Goal: Information Seeking & Learning: Learn about a topic

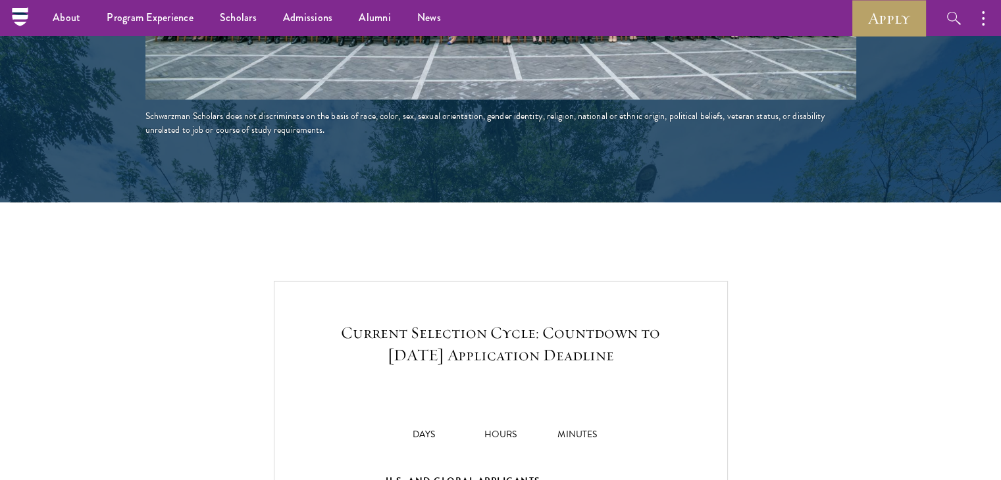
scroll to position [2575, 0]
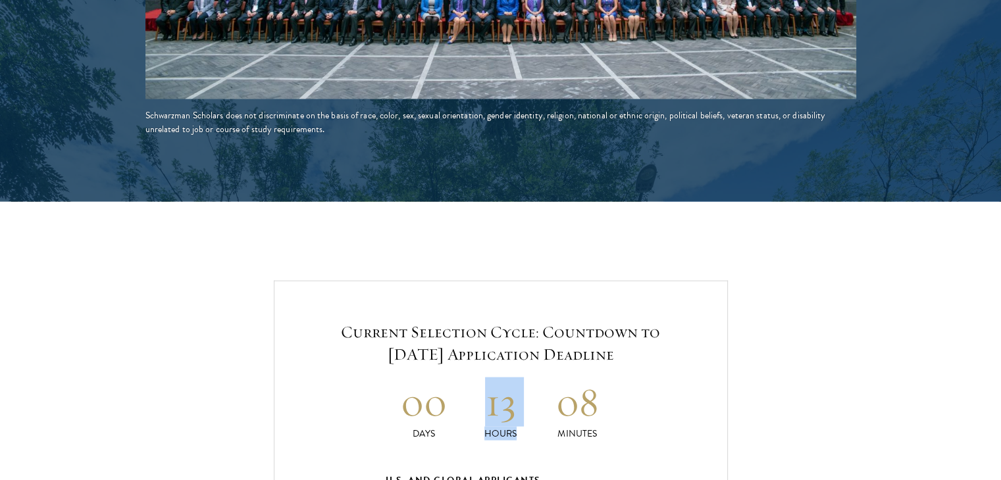
drag, startPoint x: 484, startPoint y: 373, endPoint x: 608, endPoint y: 367, distance: 123.9
click at [608, 378] on div "00 Days 13 Hours 08 Minutes" at bounding box center [501, 409] width 230 height 63
click at [608, 378] on h2 "08" at bounding box center [577, 402] width 77 height 49
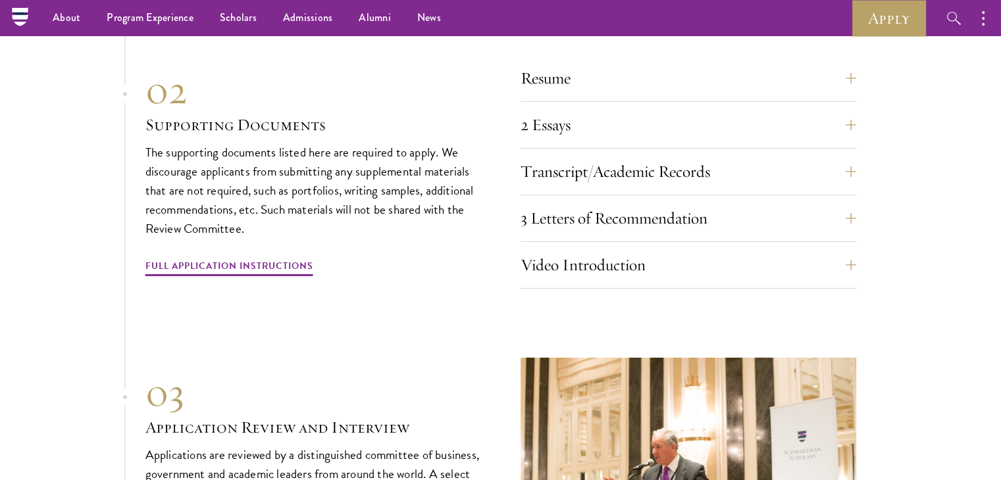
scroll to position [4378, 0]
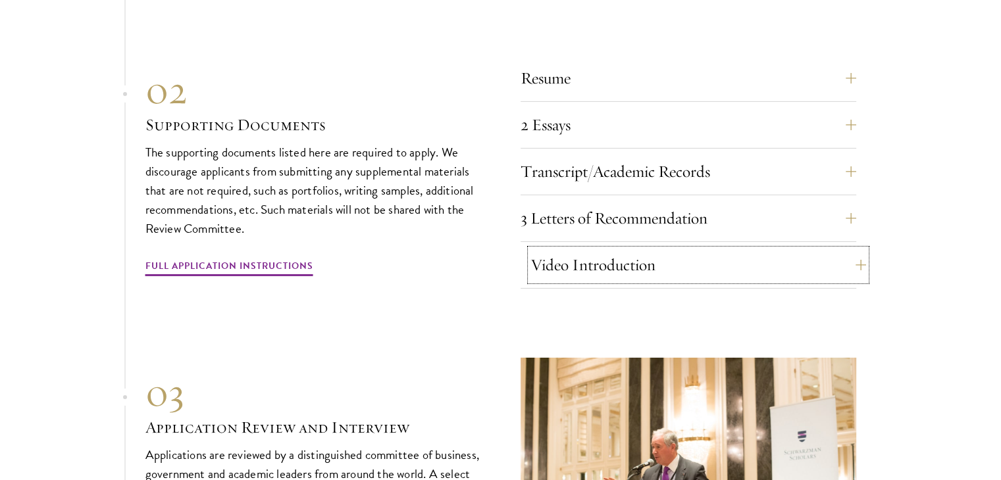
click at [608, 253] on button "Video Introduction" at bounding box center [698, 265] width 336 height 32
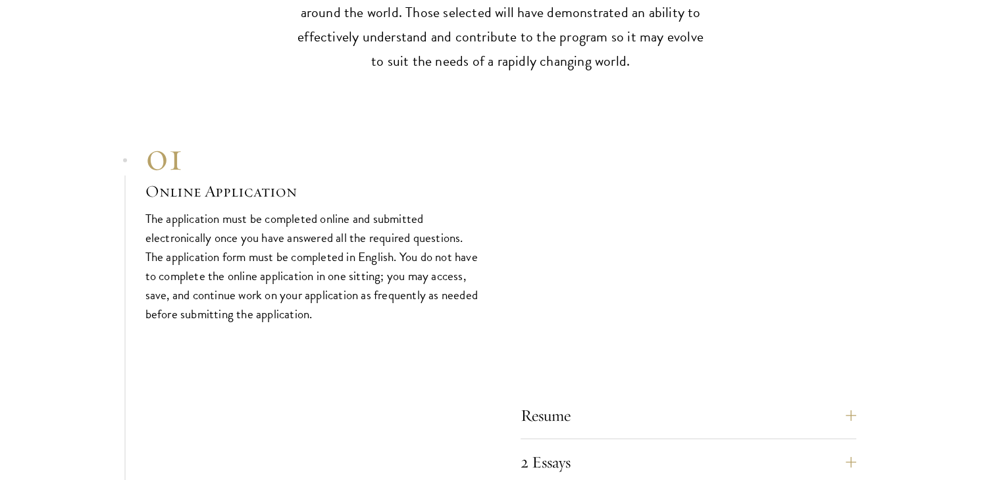
scroll to position [4039, 0]
click at [395, 148] on div "01" at bounding box center [313, 158] width 336 height 47
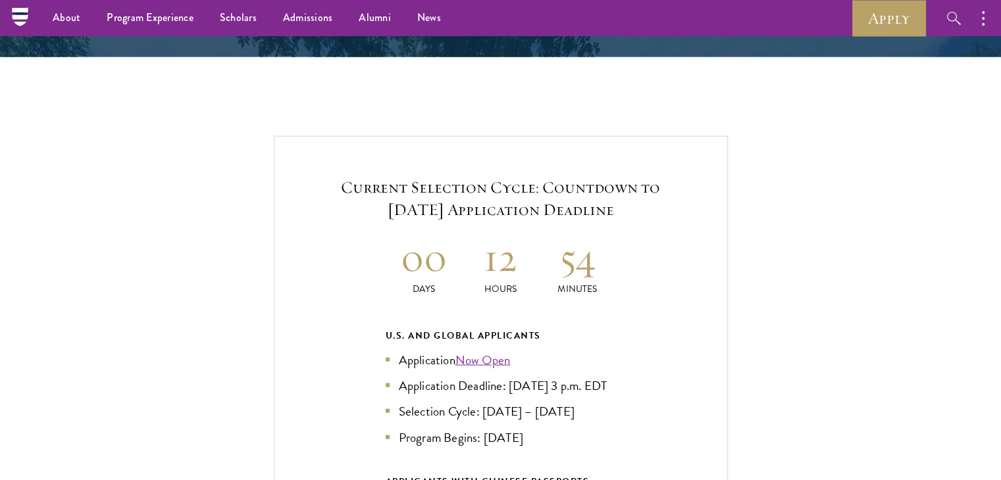
scroll to position [2706, 0]
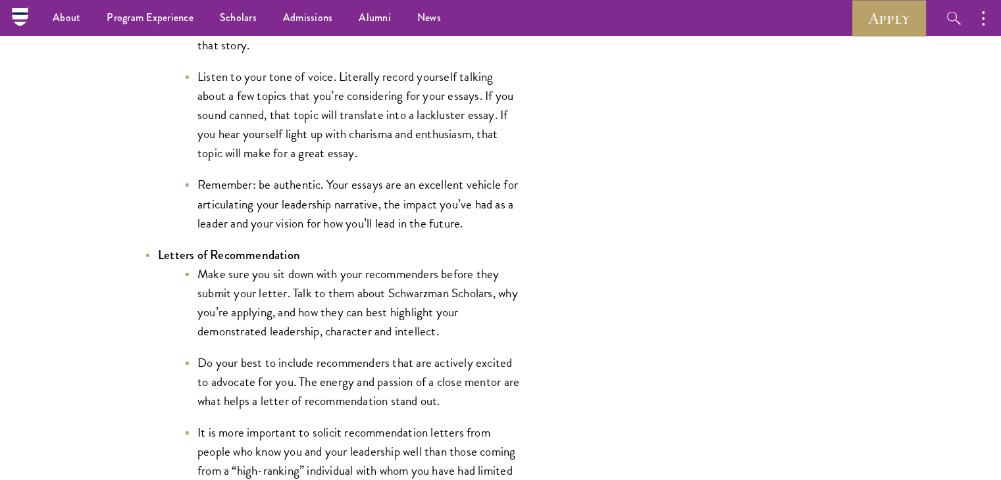
scroll to position [1682, 0]
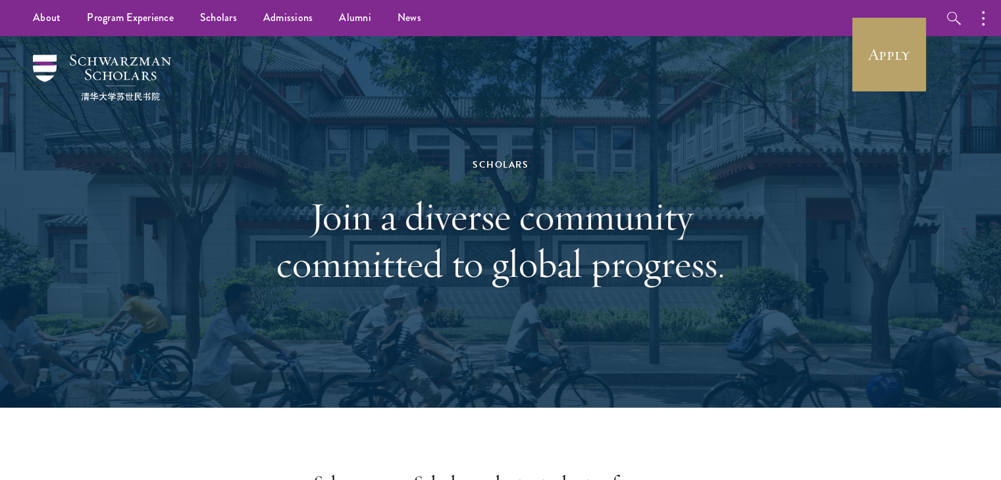
click at [621, 326] on div "Scholars Join a diverse community committed to global progress." at bounding box center [501, 222] width 454 height 263
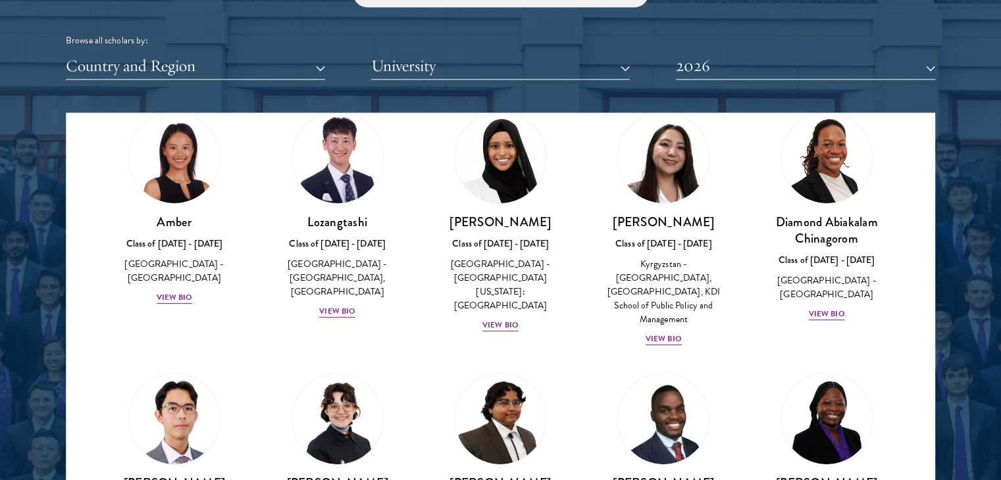
scroll to position [49, 0]
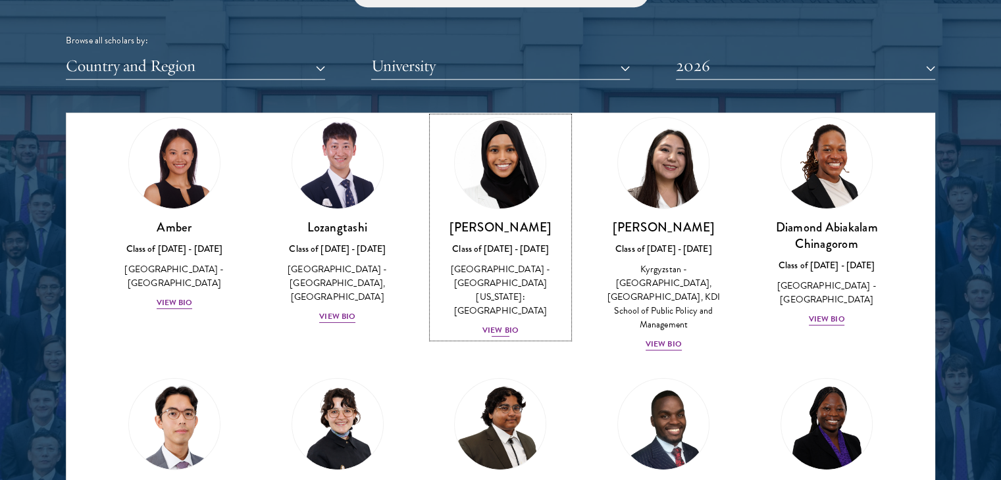
click at [505, 324] on div "View Bio" at bounding box center [500, 330] width 36 height 13
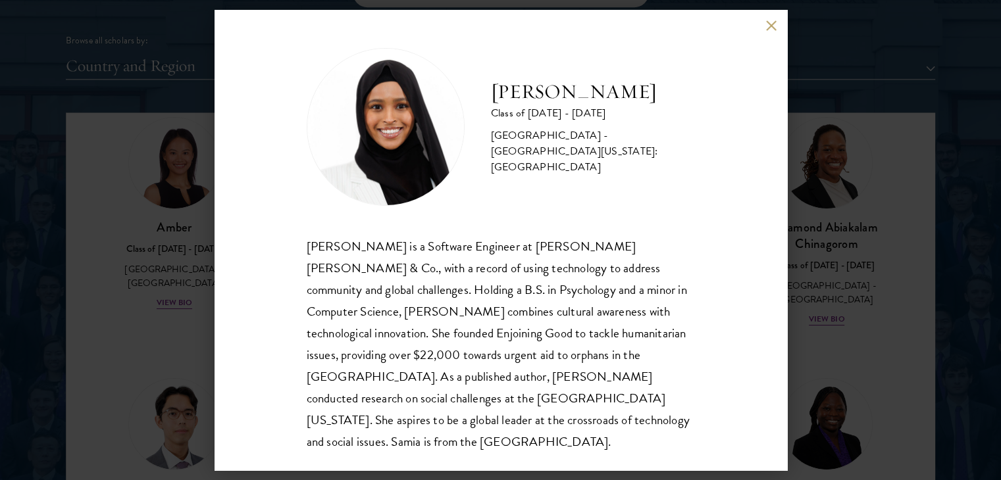
scroll to position [1, 0]
click at [769, 27] on button at bounding box center [771, 25] width 11 height 11
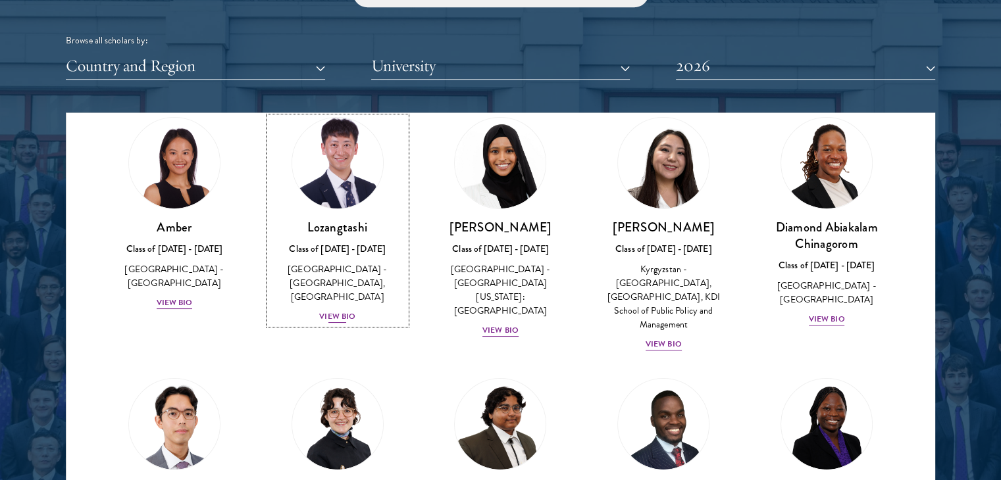
click at [329, 302] on div "[GEOGRAPHIC_DATA] - [GEOGRAPHIC_DATA], [GEOGRAPHIC_DATA]" at bounding box center [337, 283] width 137 height 41
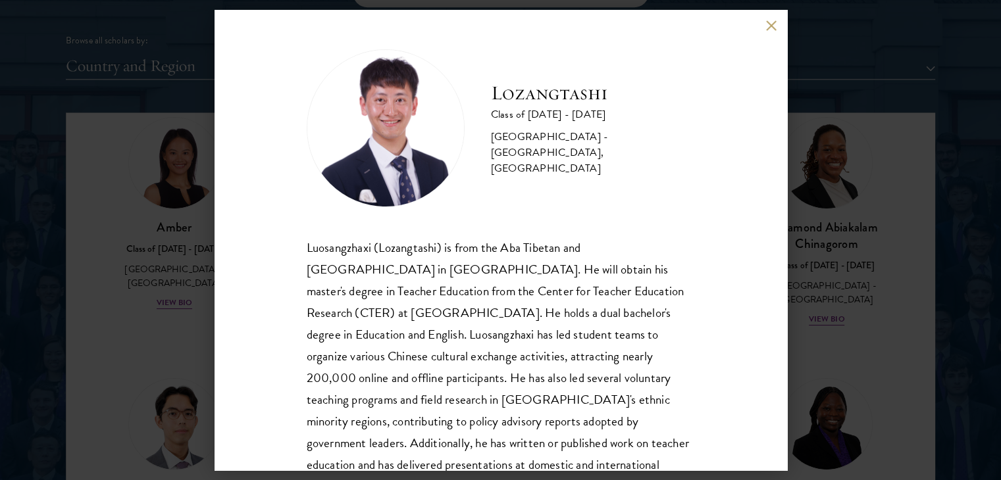
scroll to position [66, 0]
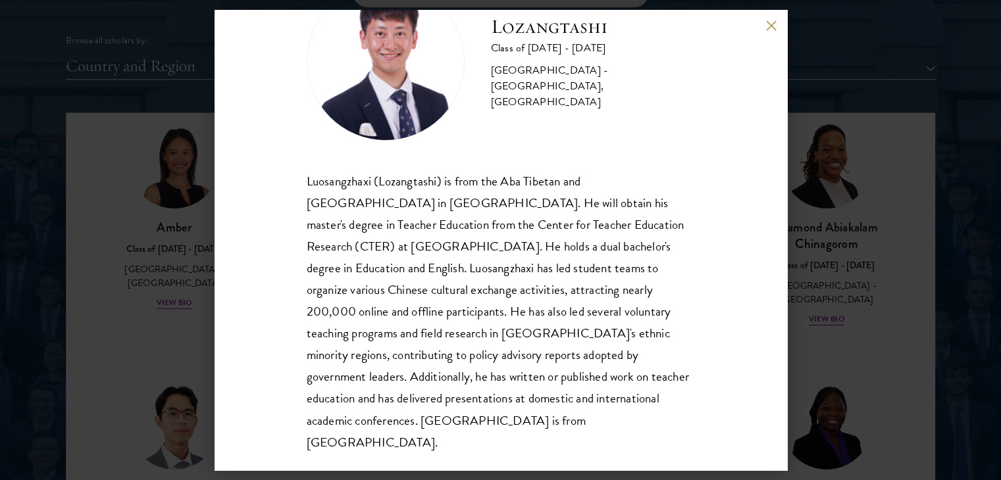
click at [811, 49] on div "Lozangtashi Class of [DATE] - [DATE] [GEOGRAPHIC_DATA] - [GEOGRAPHIC_DATA], [GE…" at bounding box center [500, 240] width 1001 height 480
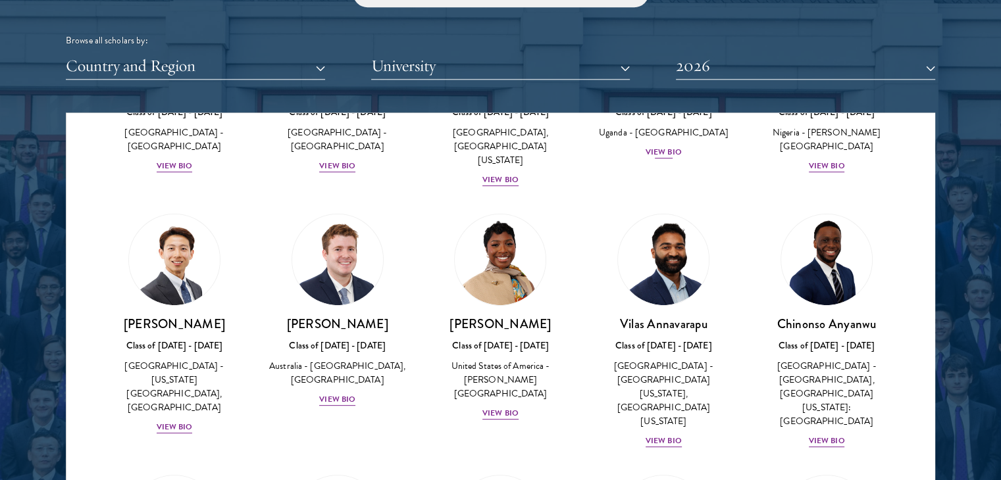
scroll to position [448, 0]
click at [637, 380] on div "[GEOGRAPHIC_DATA] - [GEOGRAPHIC_DATA][US_STATE], [GEOGRAPHIC_DATA][US_STATE]" at bounding box center [663, 393] width 137 height 69
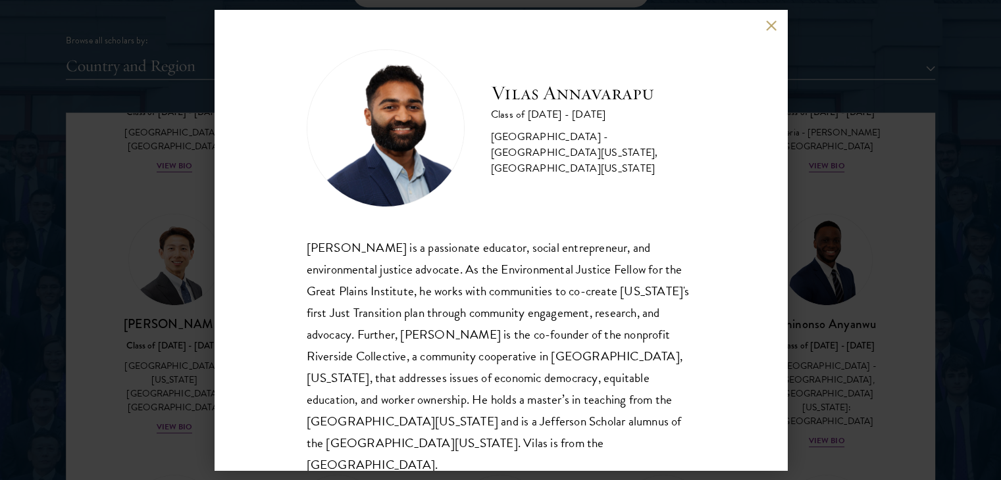
scroll to position [23, 0]
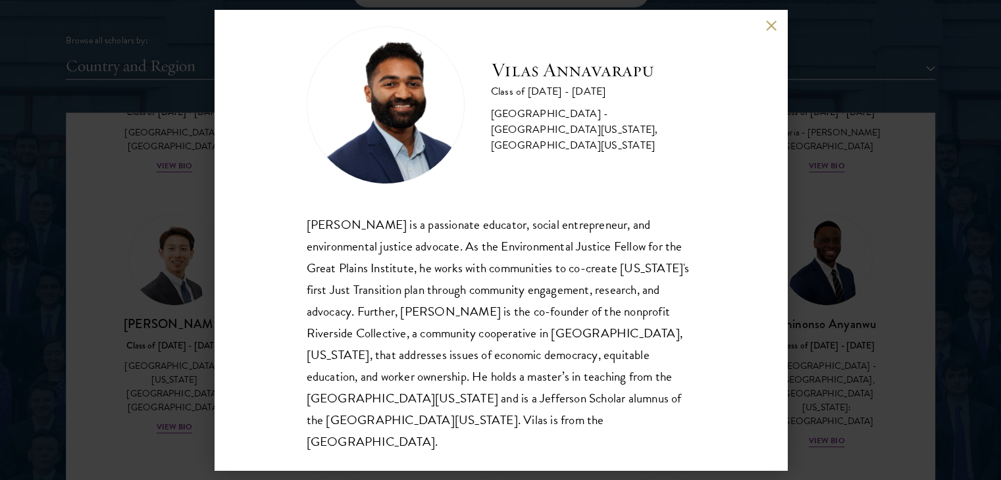
click at [817, 266] on div "[PERSON_NAME] Class of [DATE] - [DATE] [GEOGRAPHIC_DATA] - [GEOGRAPHIC_DATA][US…" at bounding box center [500, 240] width 1001 height 480
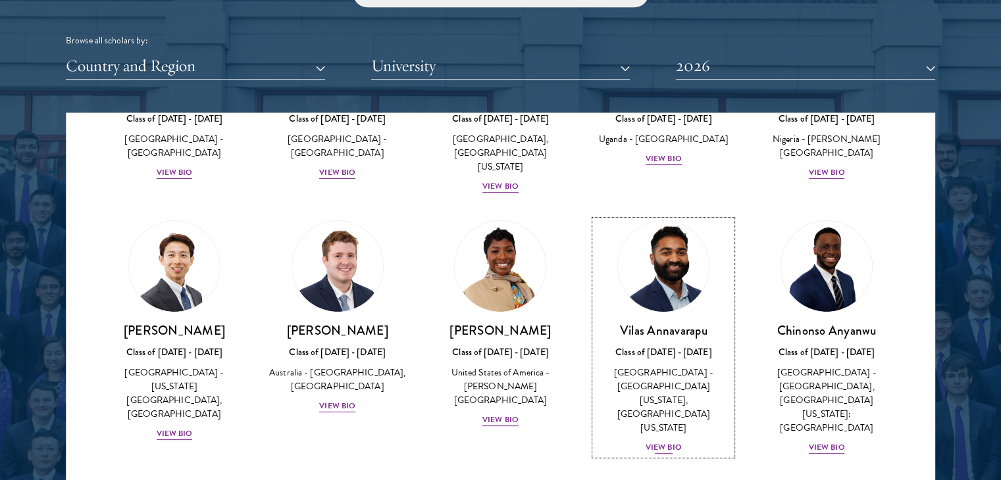
scroll to position [409, 0]
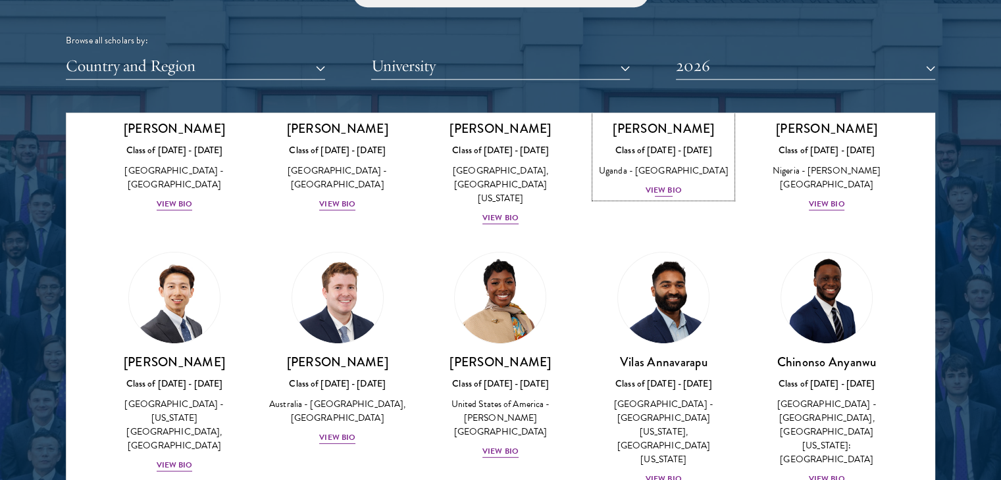
click at [651, 188] on div "View Bio" at bounding box center [664, 190] width 36 height 13
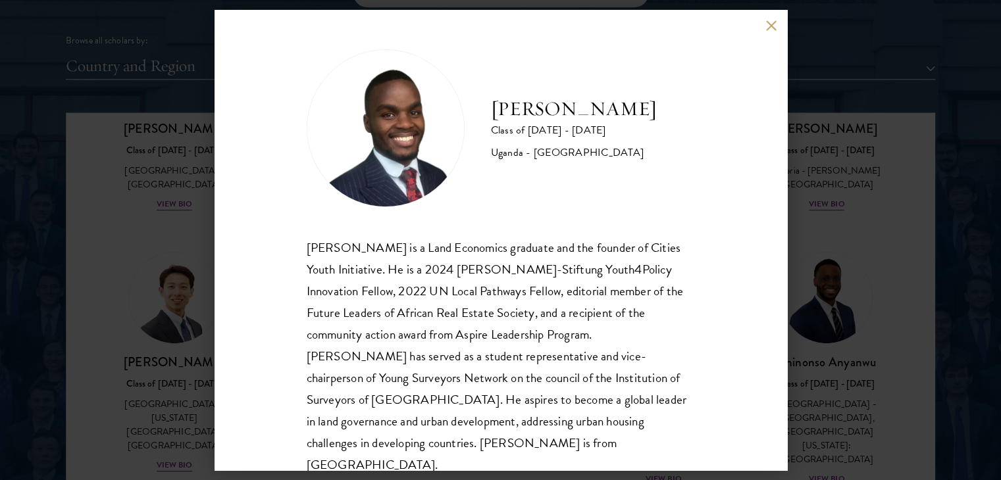
scroll to position [23, 0]
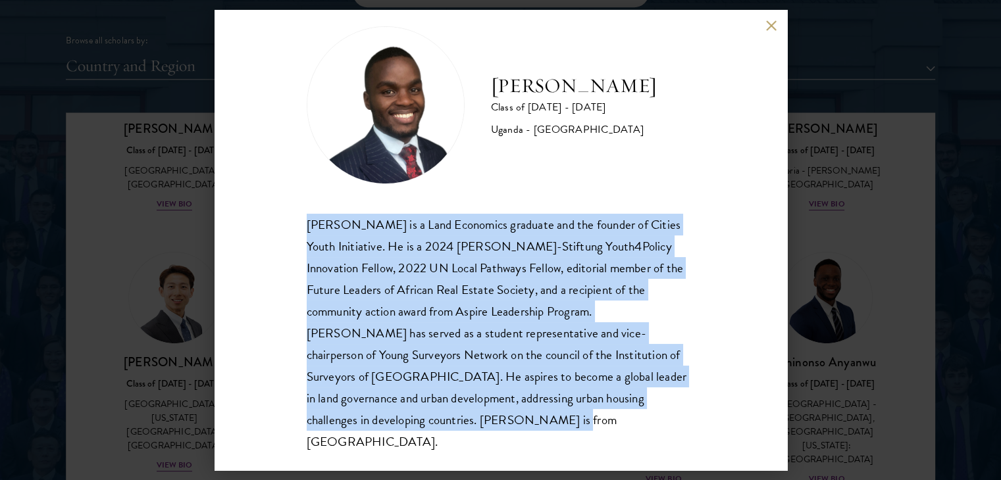
drag, startPoint x: 306, startPoint y: 224, endPoint x: 473, endPoint y: 428, distance: 263.3
click at [473, 428] on div "[PERSON_NAME] is a Land Economics graduate and the founder of Cities Youth Init…" at bounding box center [501, 334] width 388 height 240
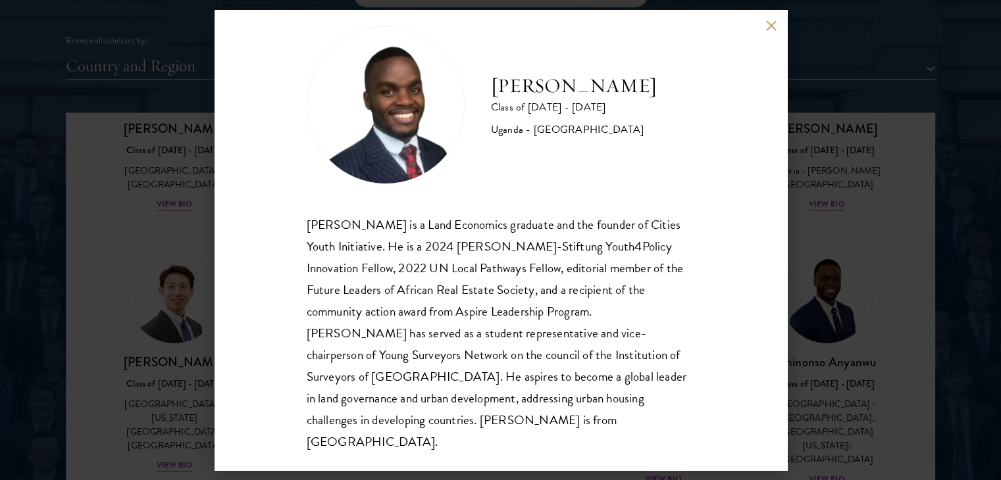
click at [869, 257] on div "[PERSON_NAME] Class of [DATE] - [DATE] [GEOGRAPHIC_DATA] - [GEOGRAPHIC_DATA] [G…" at bounding box center [500, 240] width 1001 height 480
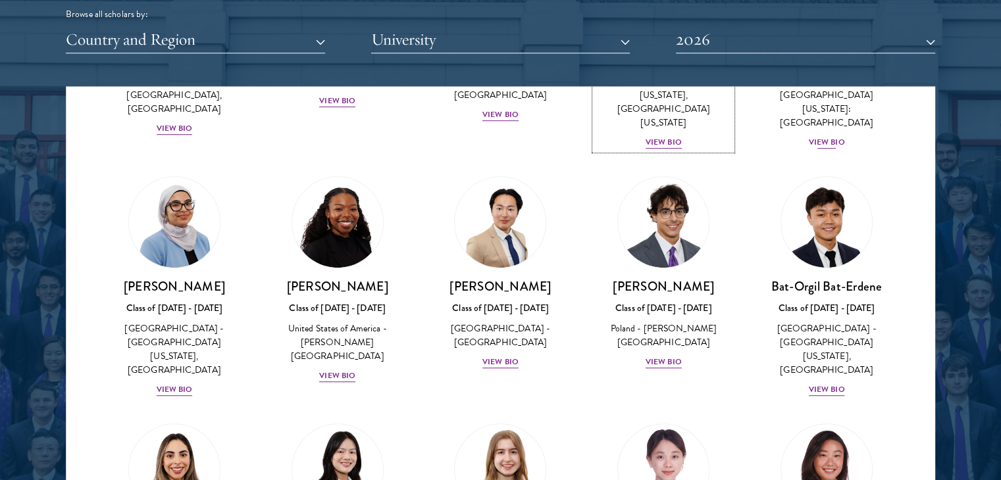
scroll to position [1070, 0]
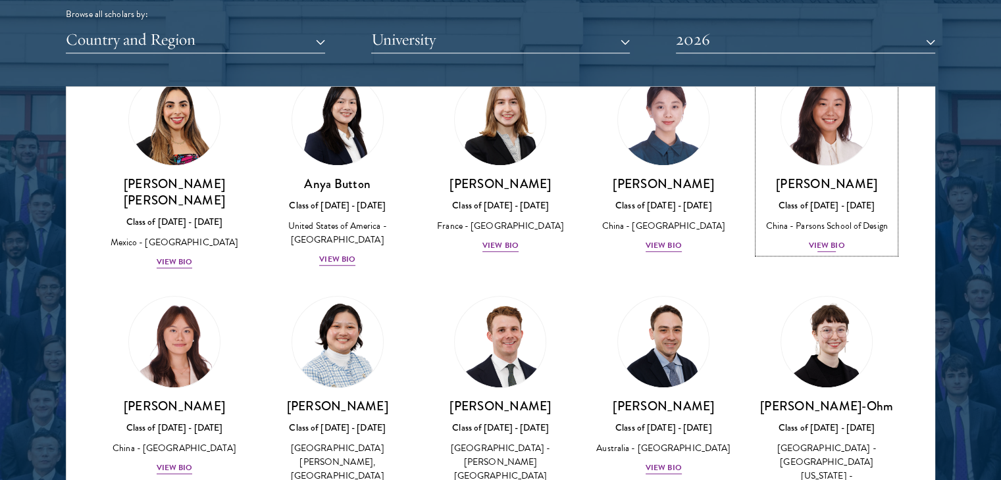
click at [820, 240] on div "View Bio" at bounding box center [827, 246] width 36 height 13
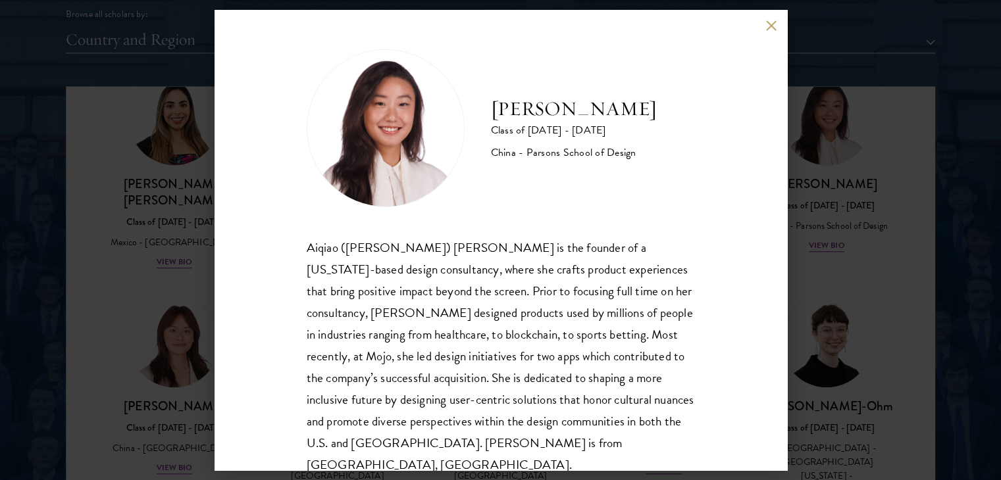
scroll to position [23, 0]
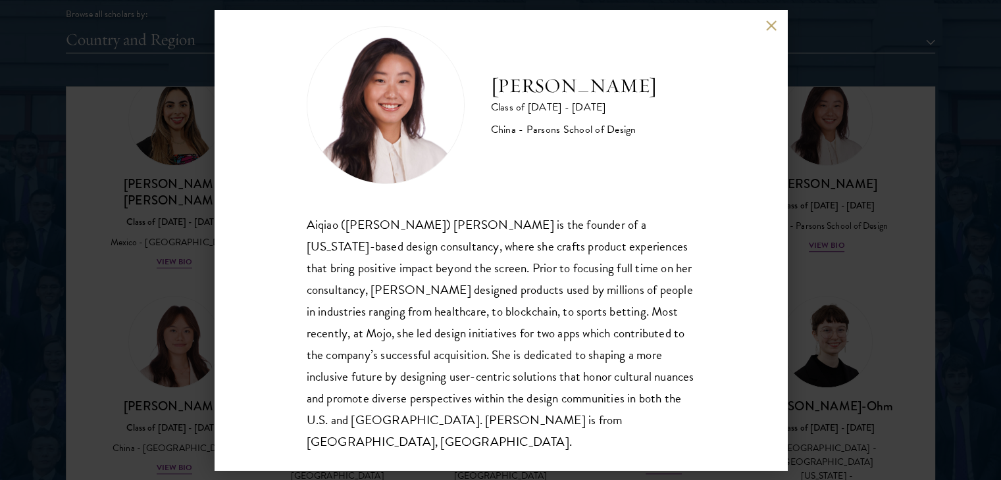
click at [853, 276] on div "[PERSON_NAME] Class of [DATE] - [DATE] China - [PERSON_NAME] School of Design […" at bounding box center [500, 240] width 1001 height 480
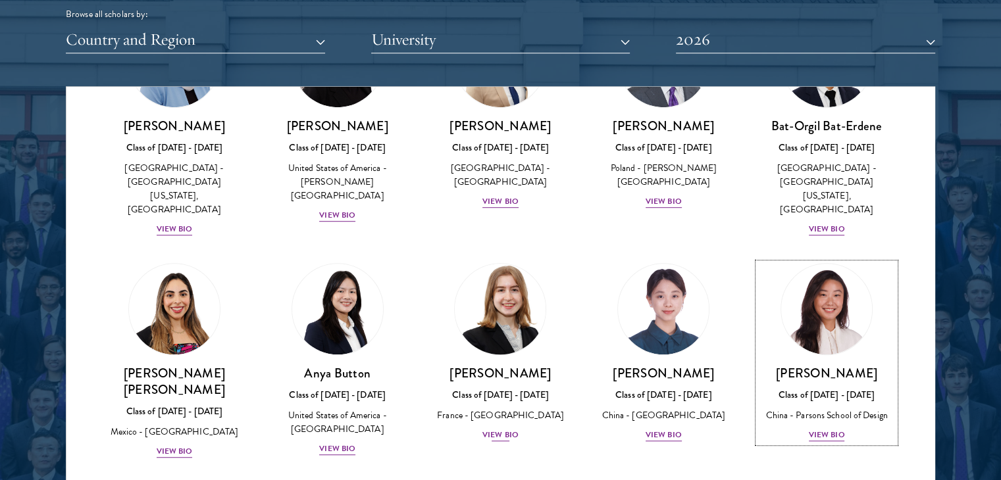
scroll to position [1020, 0]
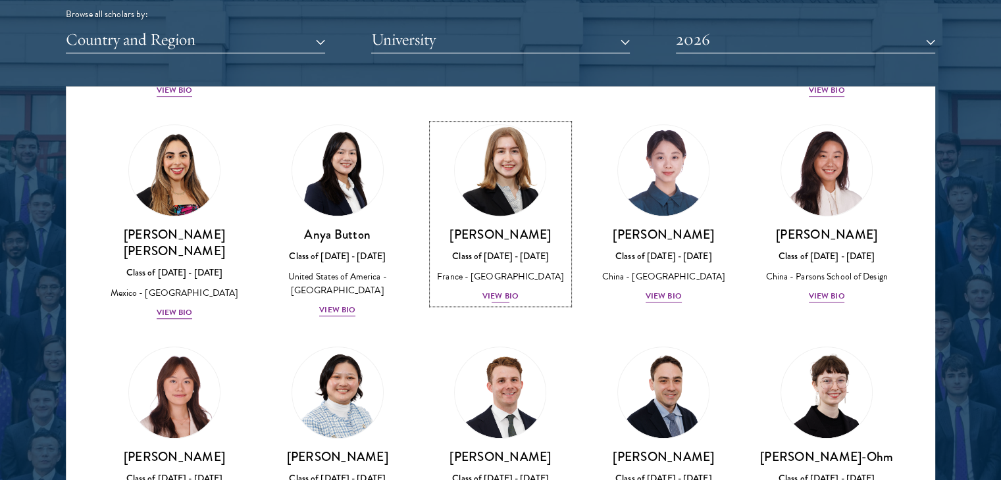
click at [492, 290] on div "View Bio" at bounding box center [500, 296] width 36 height 13
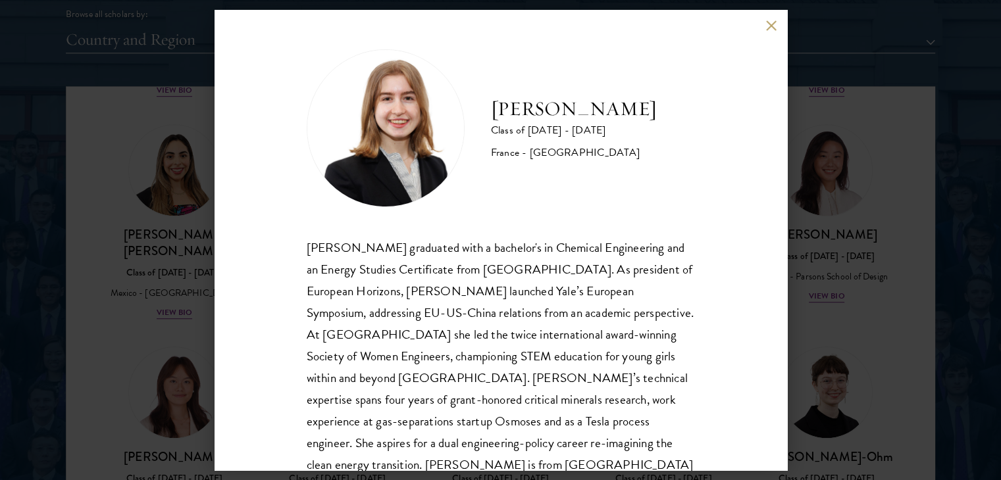
scroll to position [45, 0]
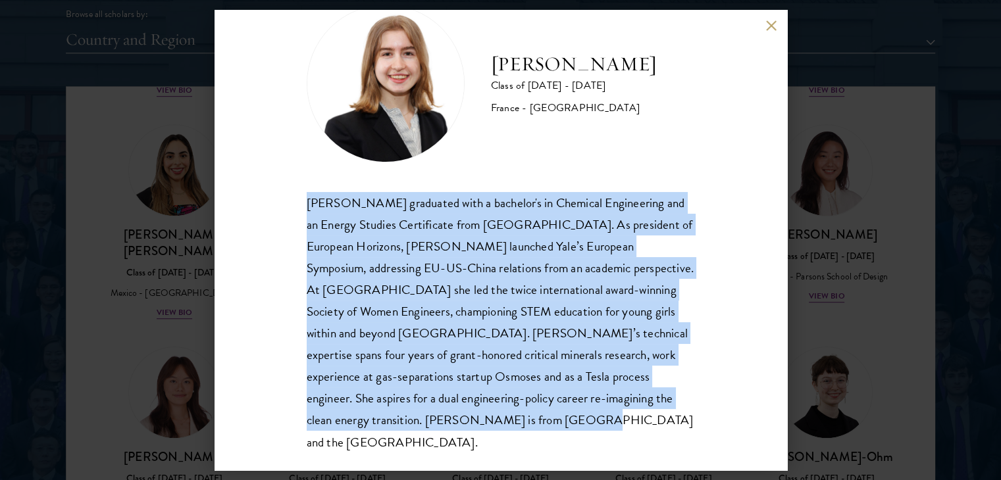
drag, startPoint x: 306, startPoint y: 204, endPoint x: 634, endPoint y: 432, distance: 400.0
click at [634, 432] on div "[PERSON_NAME] Class of [DATE] - [DATE] [GEOGRAPHIC_DATA] - [GEOGRAPHIC_DATA] [P…" at bounding box center [501, 240] width 573 height 461
copy div "[PERSON_NAME] graduated with a bachelor's in Chemical Engineering and an Energy…"
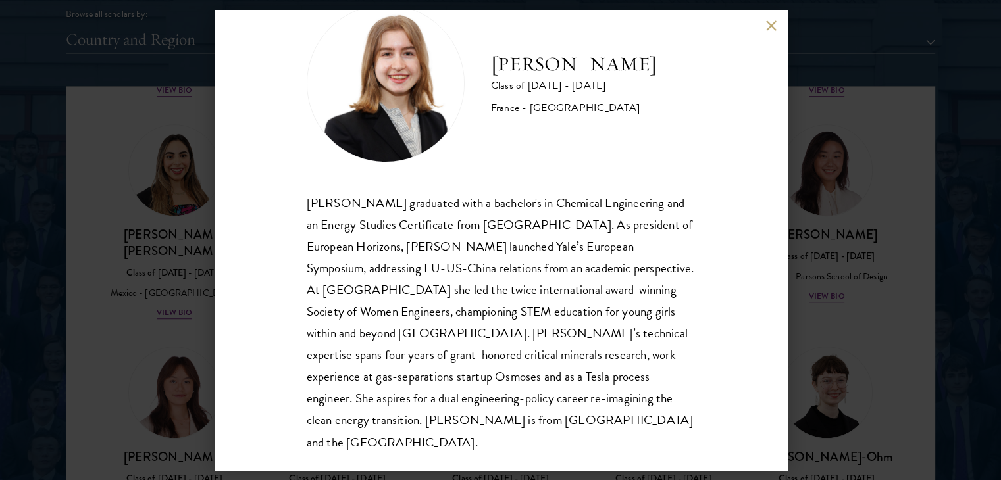
click at [811, 253] on div "[PERSON_NAME] Class of [DATE] - [DATE] [GEOGRAPHIC_DATA] - [GEOGRAPHIC_DATA] [P…" at bounding box center [500, 240] width 1001 height 480
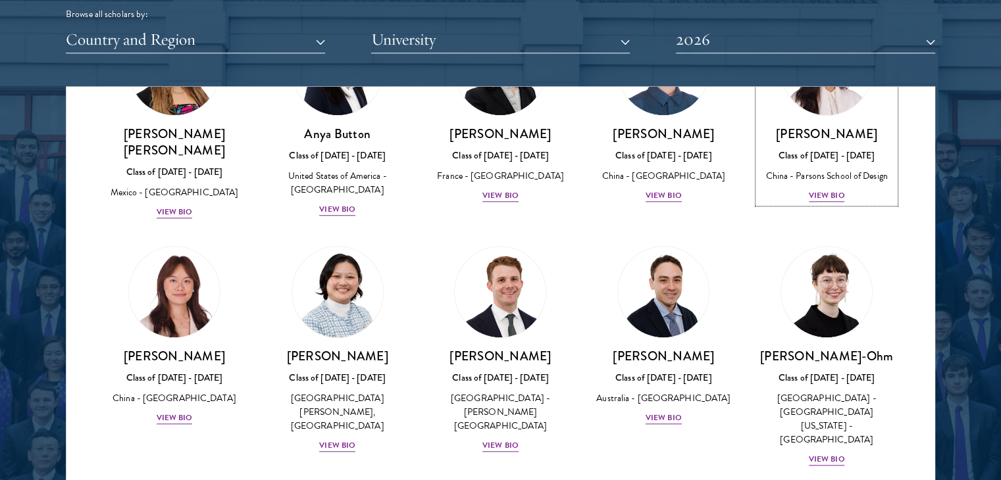
scroll to position [1121, 0]
click at [667, 411] on div "View Bio" at bounding box center [664, 417] width 36 height 13
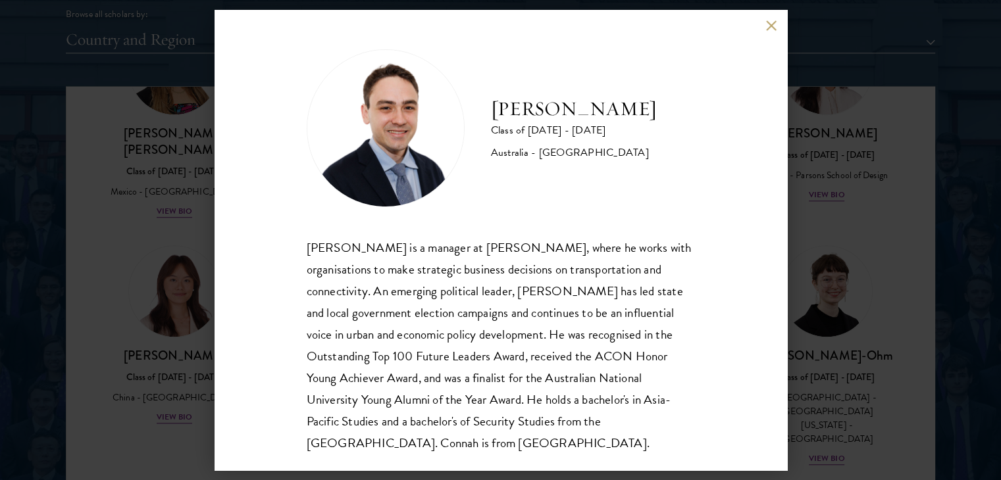
scroll to position [23, 0]
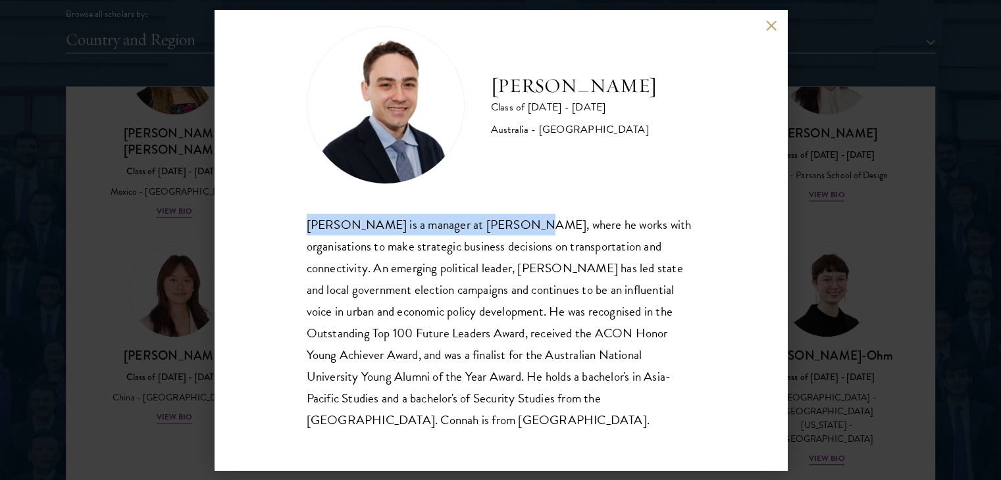
drag, startPoint x: 306, startPoint y: 222, endPoint x: 515, endPoint y: 224, distance: 209.3
click at [515, 224] on div "[PERSON_NAME] is a manager at [PERSON_NAME], where he works with organisations …" at bounding box center [501, 322] width 388 height 217
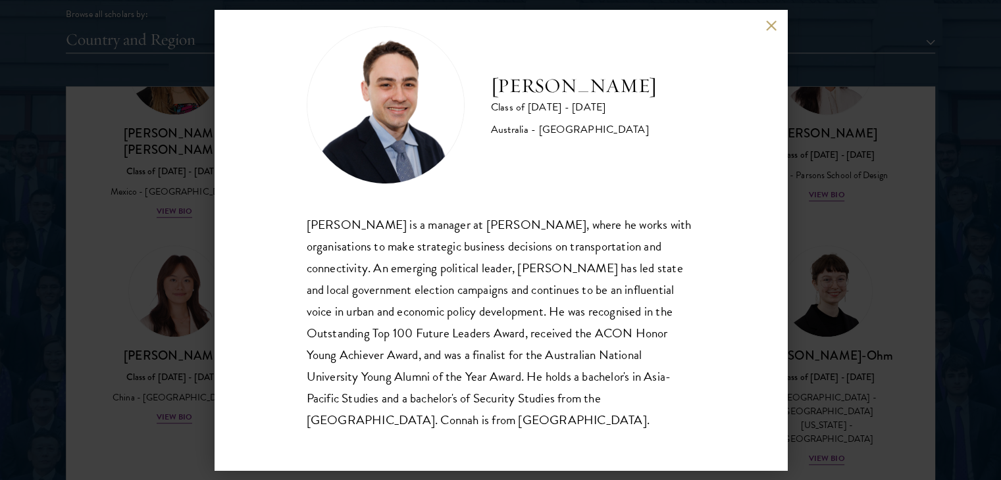
click at [843, 87] on div "[PERSON_NAME] Class of [DATE] - [DATE] [GEOGRAPHIC_DATA] - [GEOGRAPHIC_DATA] [P…" at bounding box center [500, 240] width 1001 height 480
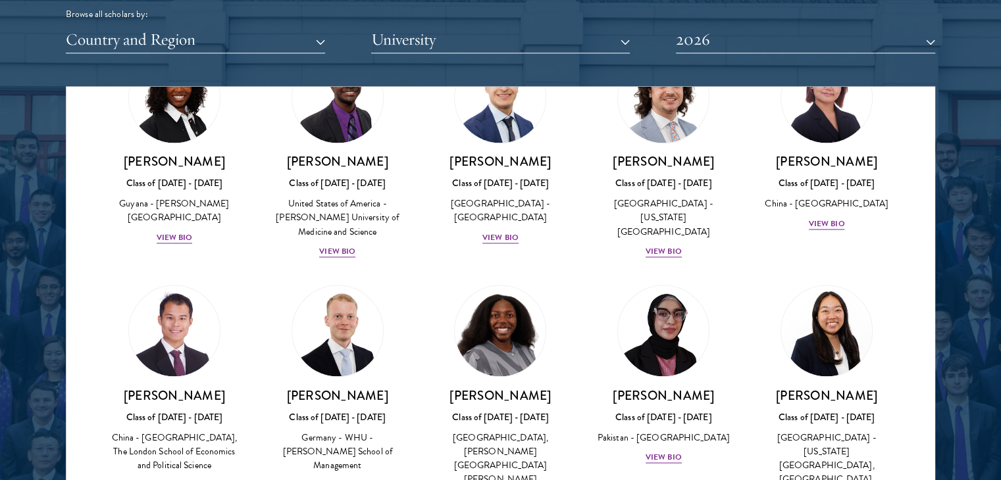
scroll to position [2365, 0]
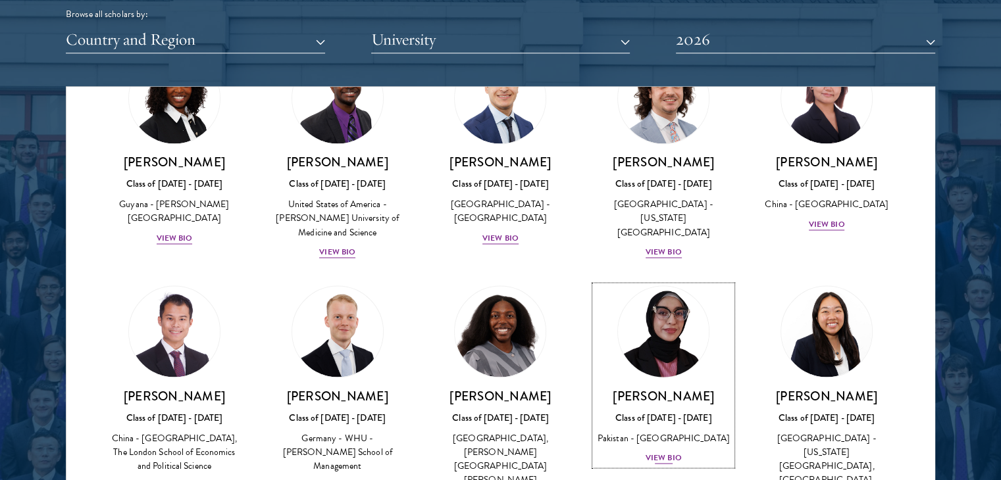
click at [646, 452] on div "View Bio" at bounding box center [664, 458] width 36 height 13
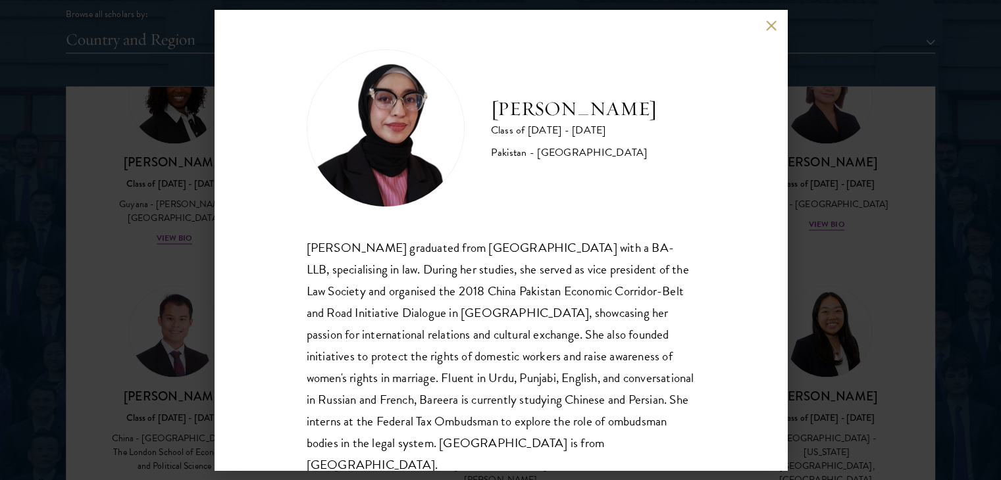
scroll to position [23, 0]
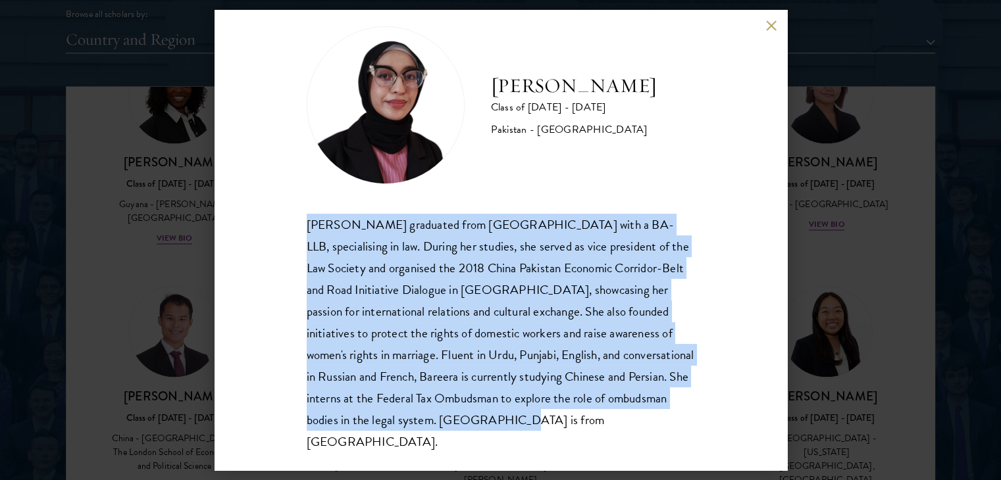
drag, startPoint x: 305, startPoint y: 226, endPoint x: 548, endPoint y: 424, distance: 313.4
click at [548, 424] on div "[PERSON_NAME] graduated from [GEOGRAPHIC_DATA] with a BA-LLB, specialising in l…" at bounding box center [501, 334] width 388 height 240
copy div "[PERSON_NAME] graduated from [GEOGRAPHIC_DATA] with a BA-LLB, specialising in l…"
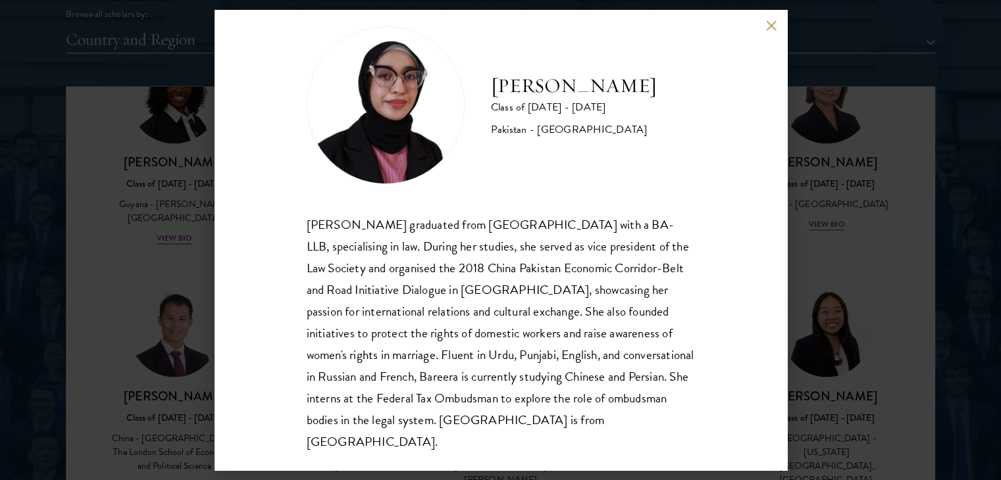
click at [927, 233] on div "Bree Javed Class of [DATE] - [DATE] [GEOGRAPHIC_DATA] - [GEOGRAPHIC_DATA] [PERS…" at bounding box center [500, 240] width 1001 height 480
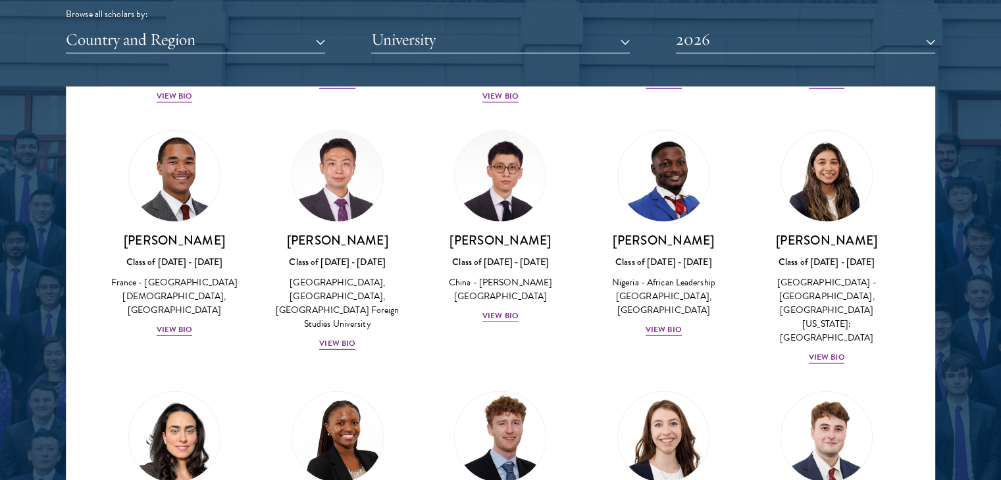
scroll to position [3975, 0]
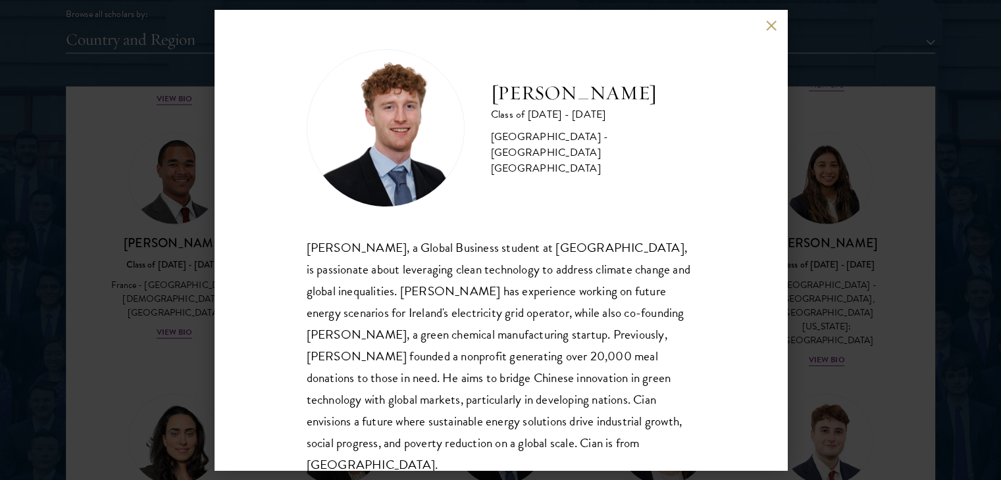
scroll to position [23, 0]
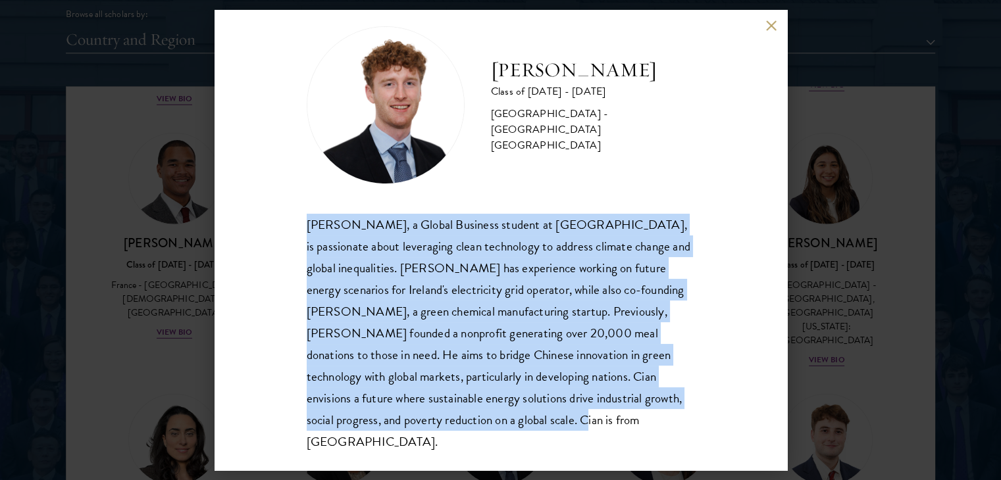
drag, startPoint x: 305, startPoint y: 224, endPoint x: 527, endPoint y: 464, distance: 326.0
click at [527, 464] on div "[PERSON_NAME] Class of [DATE] - [DATE] [GEOGRAPHIC_DATA] - [GEOGRAPHIC_DATA] [G…" at bounding box center [501, 240] width 573 height 461
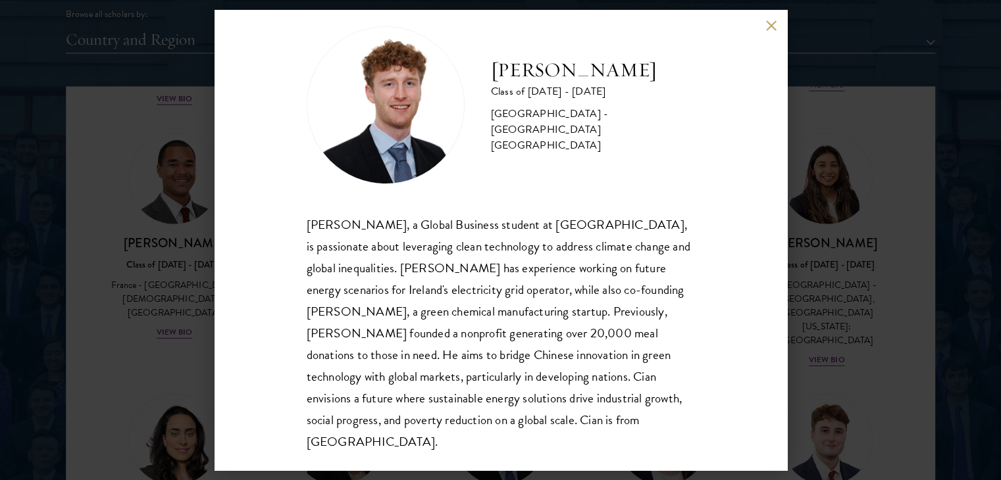
click at [832, 337] on div "[PERSON_NAME] Class of [DATE] - [DATE] [GEOGRAPHIC_DATA] - [GEOGRAPHIC_DATA] [G…" at bounding box center [500, 240] width 1001 height 480
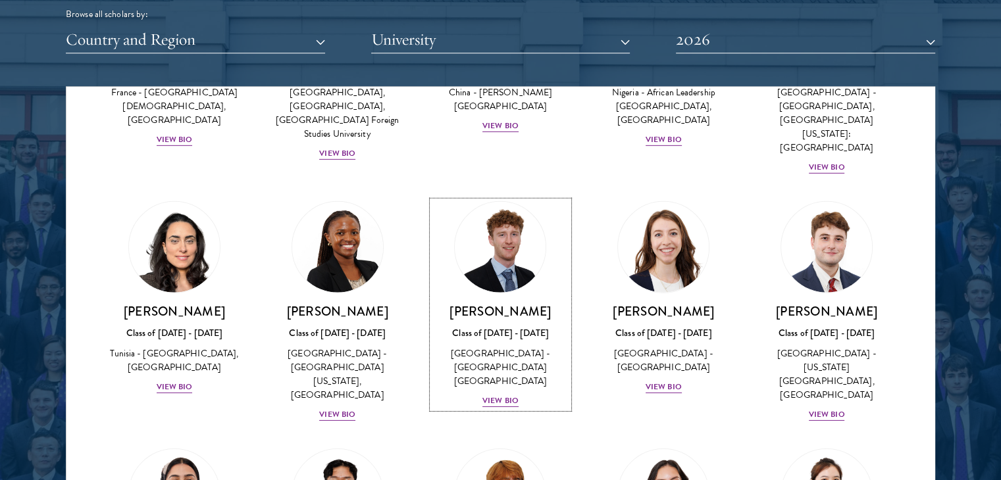
scroll to position [4158, 0]
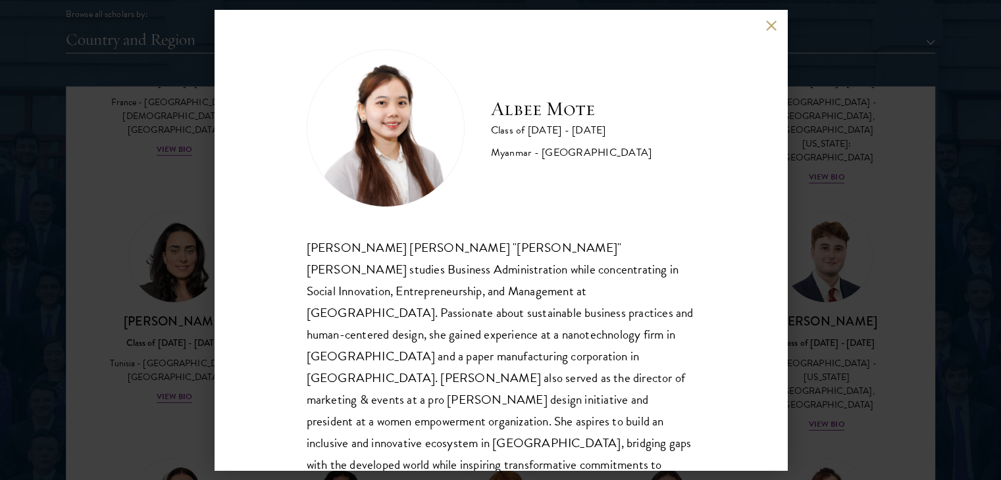
scroll to position [23, 0]
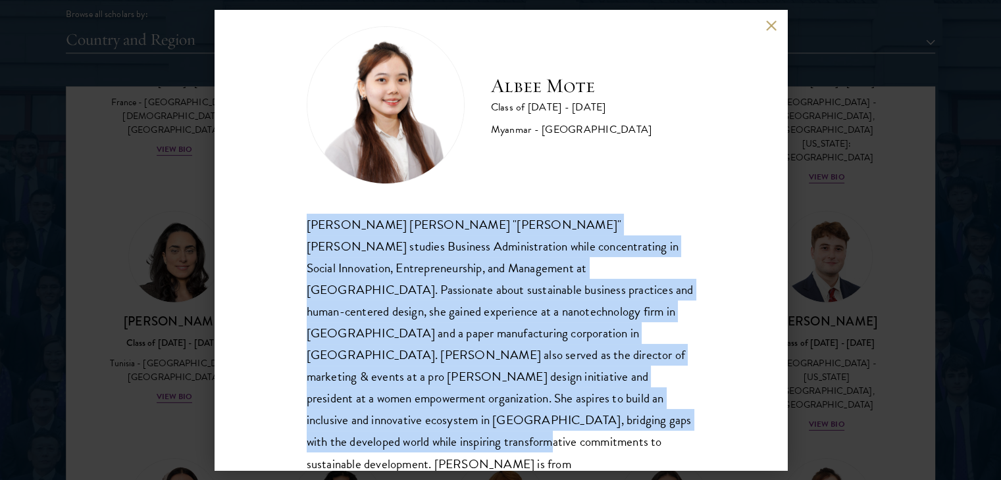
drag, startPoint x: 301, startPoint y: 217, endPoint x: 571, endPoint y: 429, distance: 343.5
click at [571, 429] on div "[PERSON_NAME] [PERSON_NAME] Class of [DATE] - [DATE] [GEOGRAPHIC_DATA] - [GEOGR…" at bounding box center [501, 240] width 573 height 461
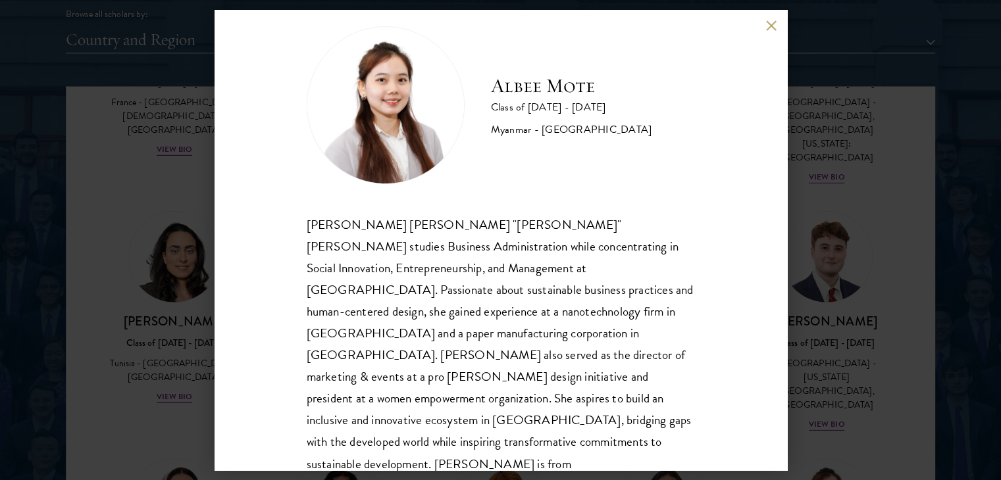
click at [832, 312] on div "[PERSON_NAME] [PERSON_NAME] Class of [DATE] - [DATE] [GEOGRAPHIC_DATA] - [GEOGR…" at bounding box center [500, 240] width 1001 height 480
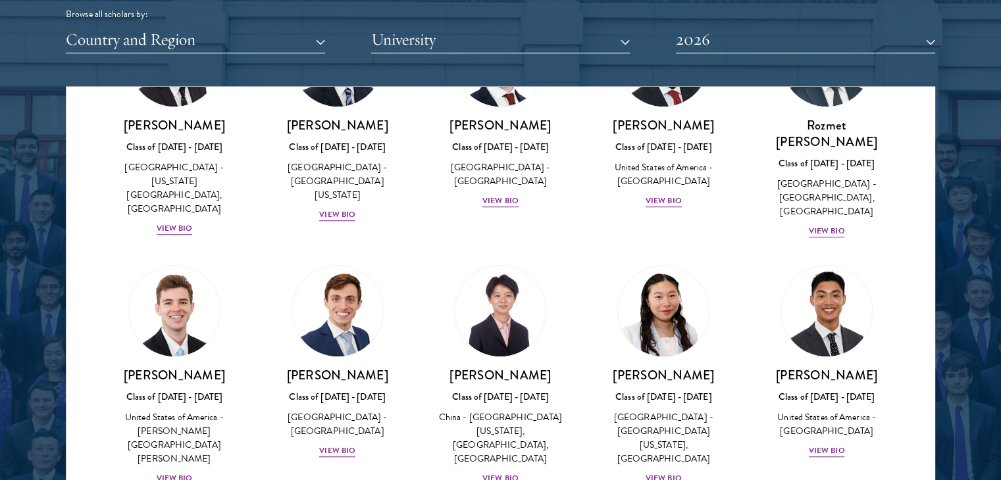
scroll to position [6032, 0]
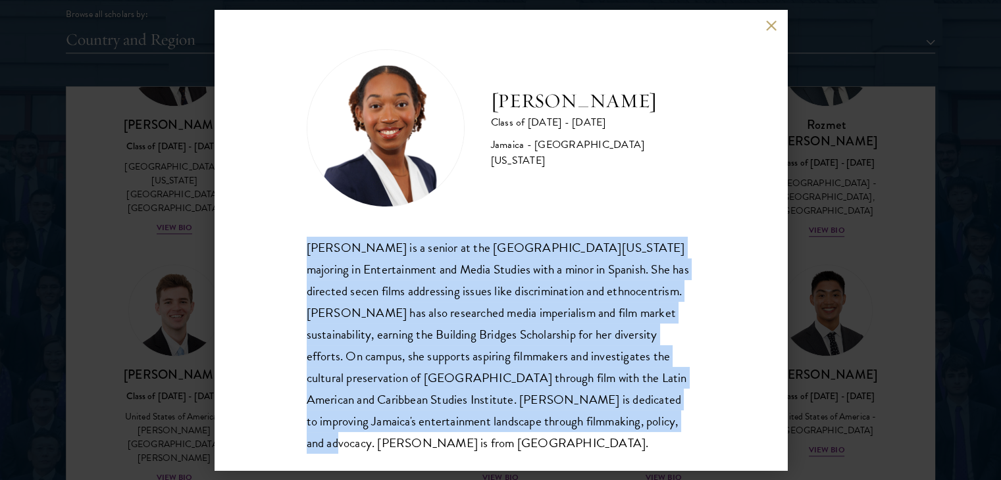
drag, startPoint x: 306, startPoint y: 247, endPoint x: 537, endPoint y: 457, distance: 312.2
click at [537, 457] on div "[PERSON_NAME] Class of [DATE] - [DATE] [GEOGRAPHIC_DATA] - [GEOGRAPHIC_DATA][US…" at bounding box center [501, 240] width 573 height 461
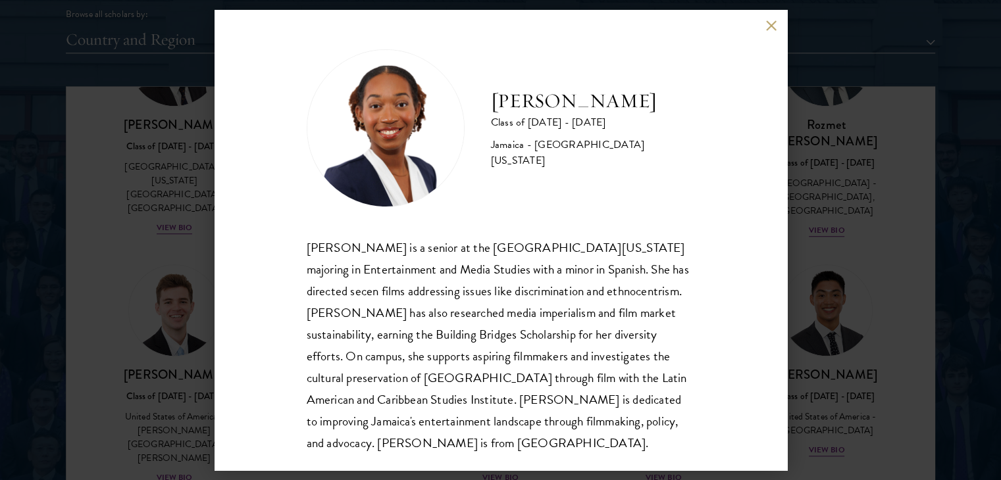
click at [848, 280] on div "[PERSON_NAME] Class of [DATE] - [DATE] [GEOGRAPHIC_DATA] - [GEOGRAPHIC_DATA][US…" at bounding box center [500, 240] width 1001 height 480
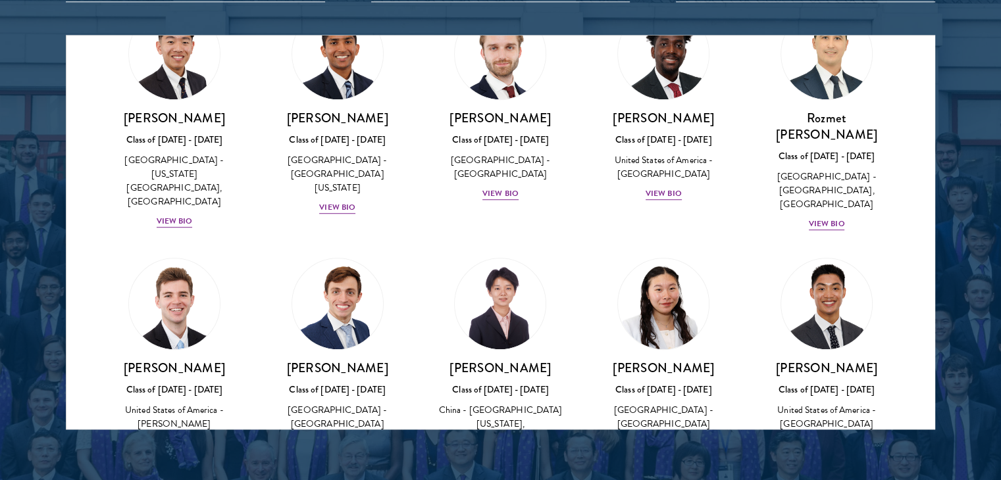
scroll to position [5987, 0]
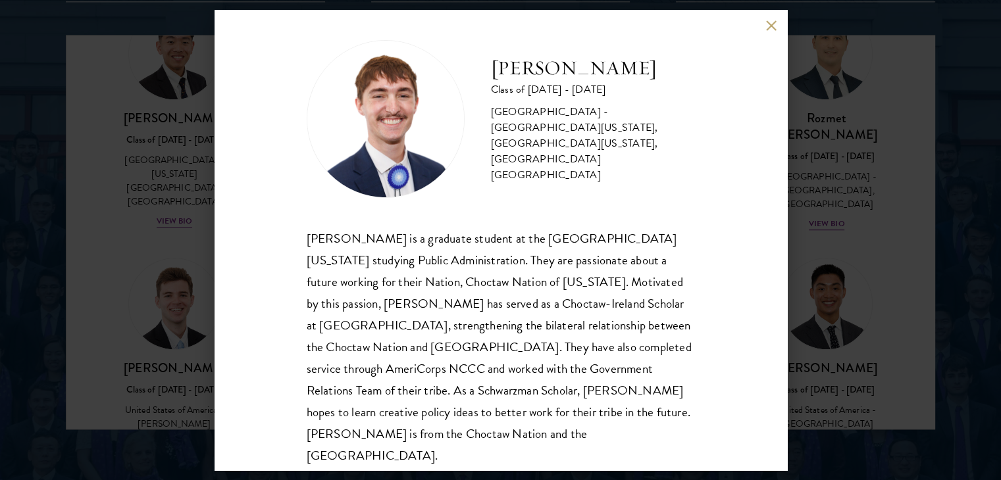
scroll to position [10, 0]
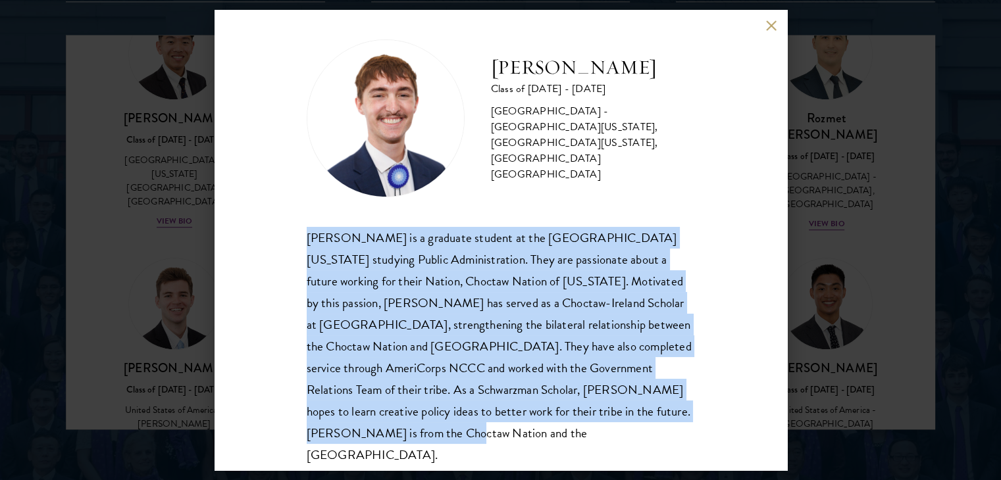
drag, startPoint x: 299, startPoint y: 240, endPoint x: 460, endPoint y: 445, distance: 260.6
click at [460, 445] on div "[PERSON_NAME] Class of [DATE] - [DATE] [GEOGRAPHIC_DATA] - [GEOGRAPHIC_DATA][US…" at bounding box center [501, 240] width 573 height 461
copy div "[PERSON_NAME] is a graduate student at the [GEOGRAPHIC_DATA][US_STATE] studying…"
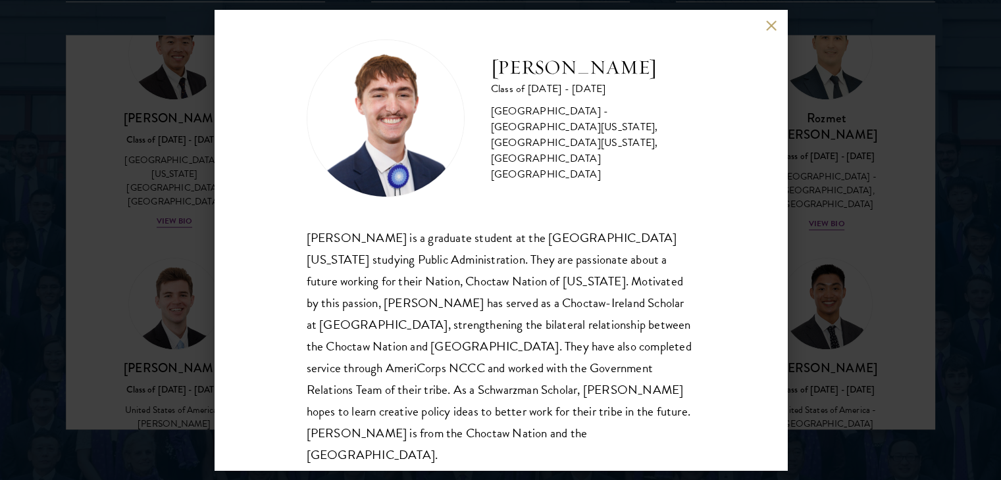
click at [900, 269] on div "[PERSON_NAME] Class of [DATE] - [DATE] [GEOGRAPHIC_DATA] - [GEOGRAPHIC_DATA][US…" at bounding box center [500, 240] width 1001 height 480
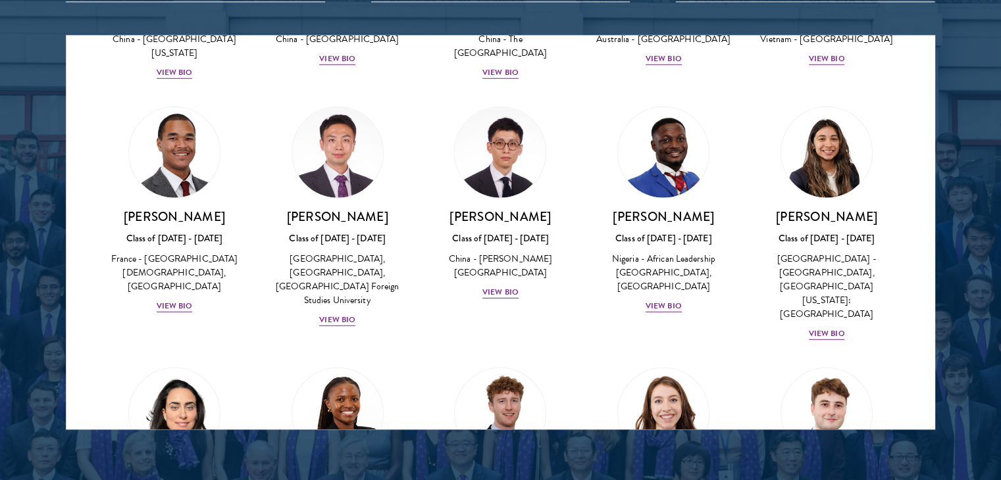
scroll to position [5937, 0]
